Goal: Task Accomplishment & Management: Complete application form

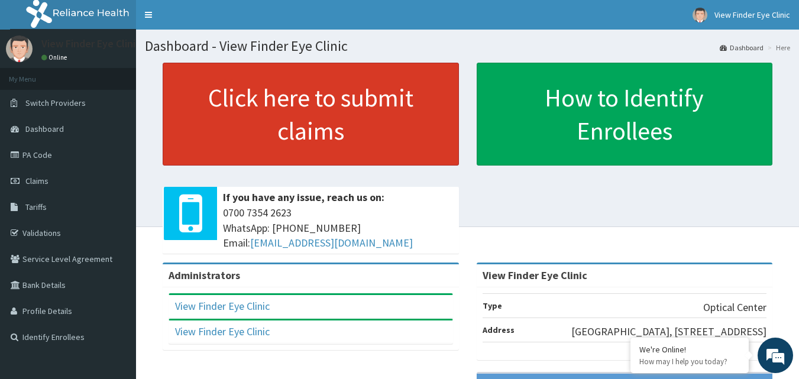
drag, startPoint x: 25, startPoint y: 159, endPoint x: 177, endPoint y: 128, distance: 154.5
click at [177, 128] on link "Click here to submit claims" at bounding box center [311, 114] width 296 height 103
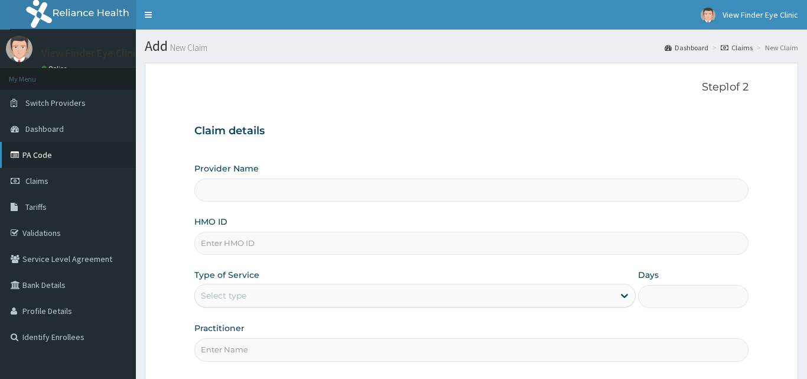
type input "View Finder Eye Clinic"
